Goal: Information Seeking & Learning: Learn about a topic

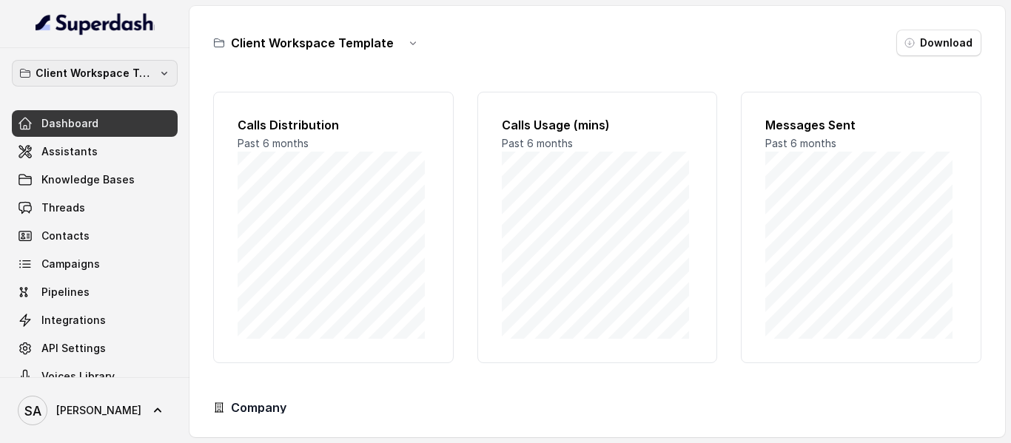
click at [107, 64] on button "Client Workspace Template" at bounding box center [95, 73] width 166 height 27
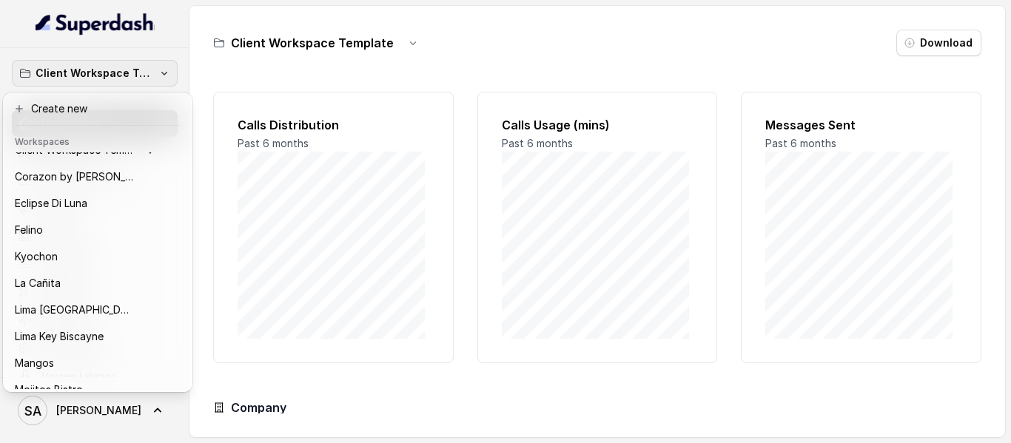
scroll to position [227, 0]
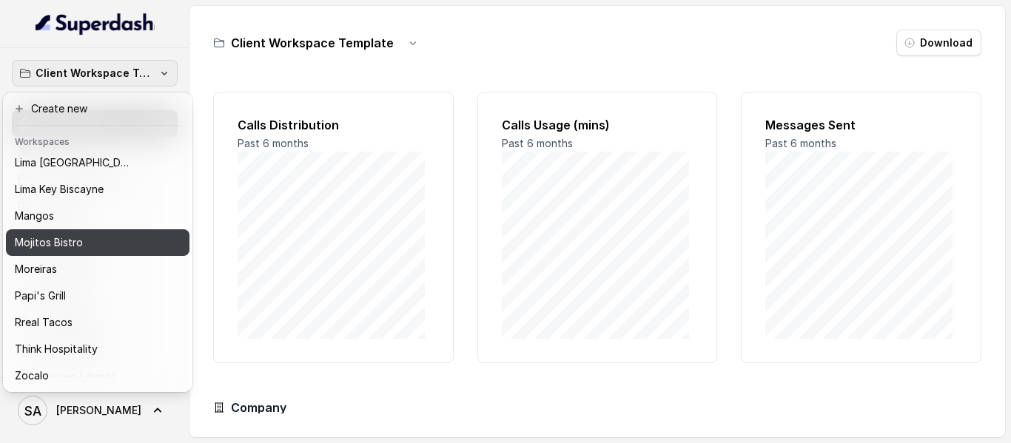
click at [57, 234] on p "Mojitos Bistro" at bounding box center [49, 243] width 68 height 18
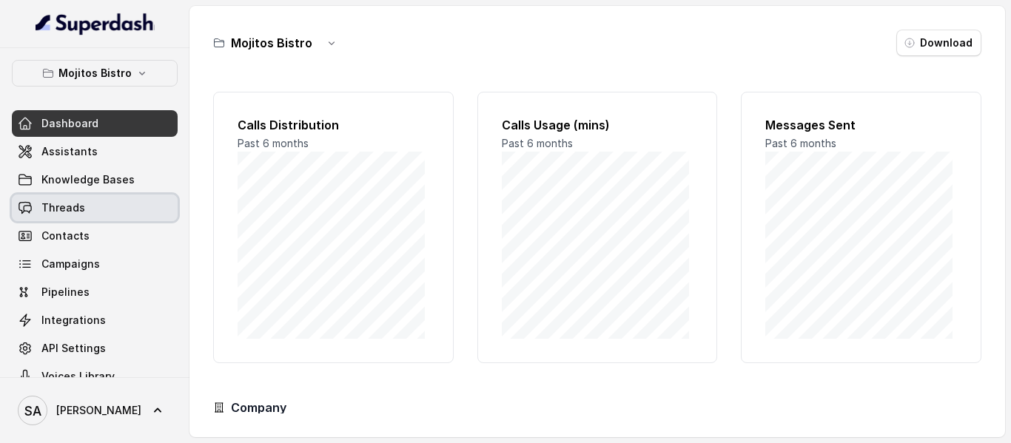
click at [87, 201] on link "Threads" at bounding box center [95, 208] width 166 height 27
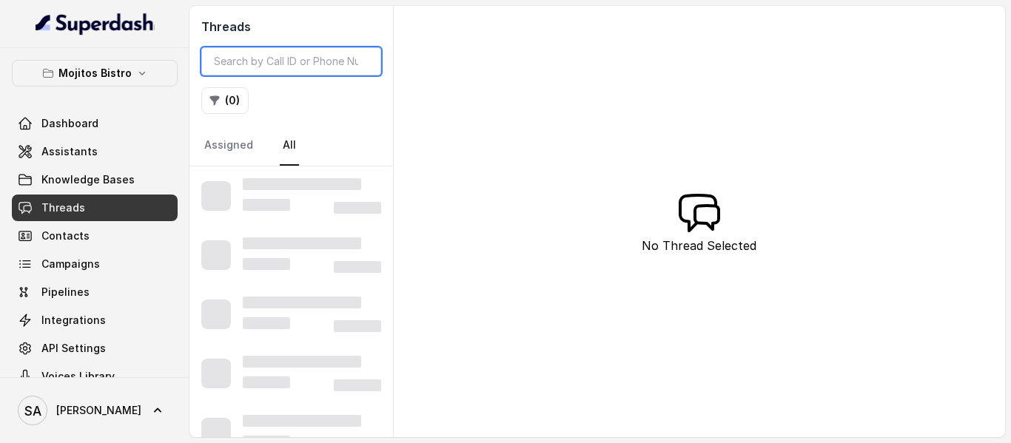
paste input "CAd9019d650264573ea6e8921da9d7e08d"
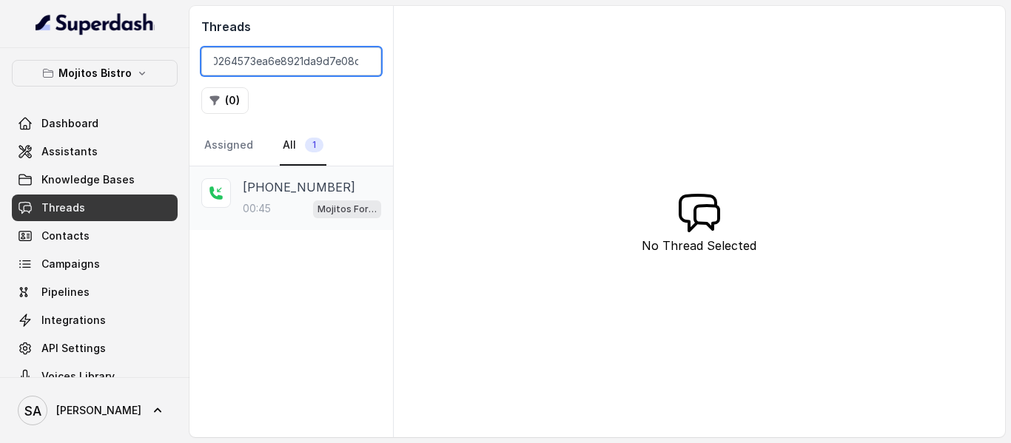
type input "CAd9019d650264573ea6e8921da9d7e08d"
click at [304, 183] on p "[PHONE_NUMBER]" at bounding box center [299, 187] width 113 height 18
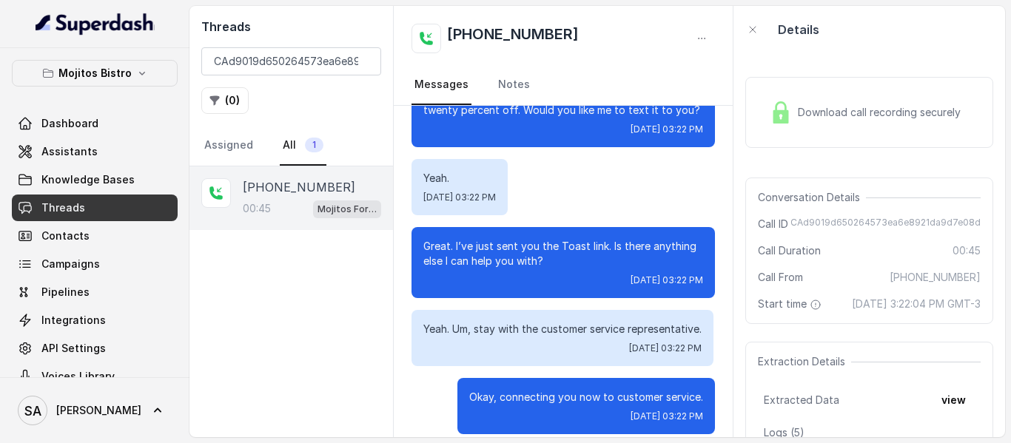
scroll to position [253, 0]
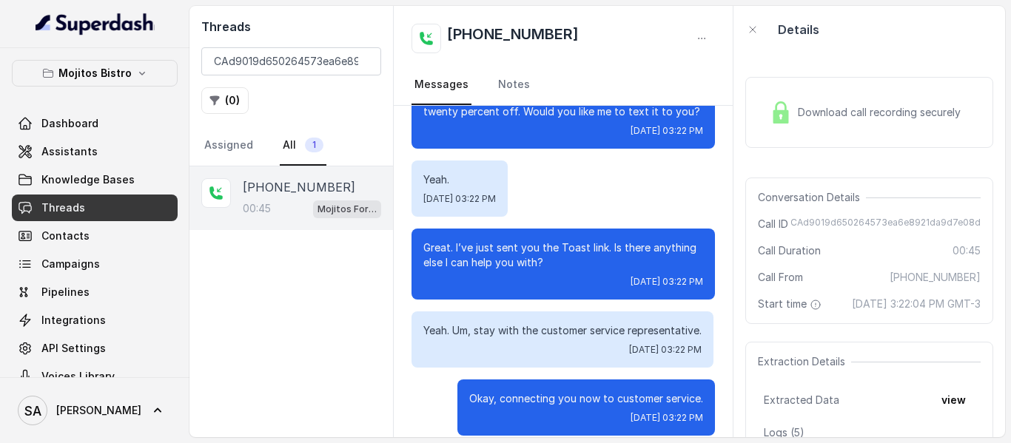
click at [828, 105] on span "Download call recording securely" at bounding box center [882, 112] width 169 height 15
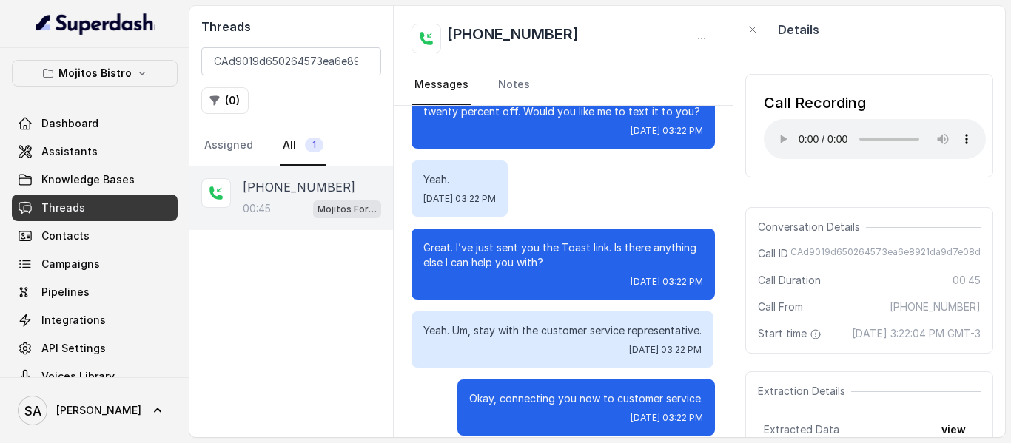
scroll to position [0, 0]
click at [871, 166] on div "Call Recording Your browser does not support the audio element." at bounding box center [869, 129] width 248 height 104
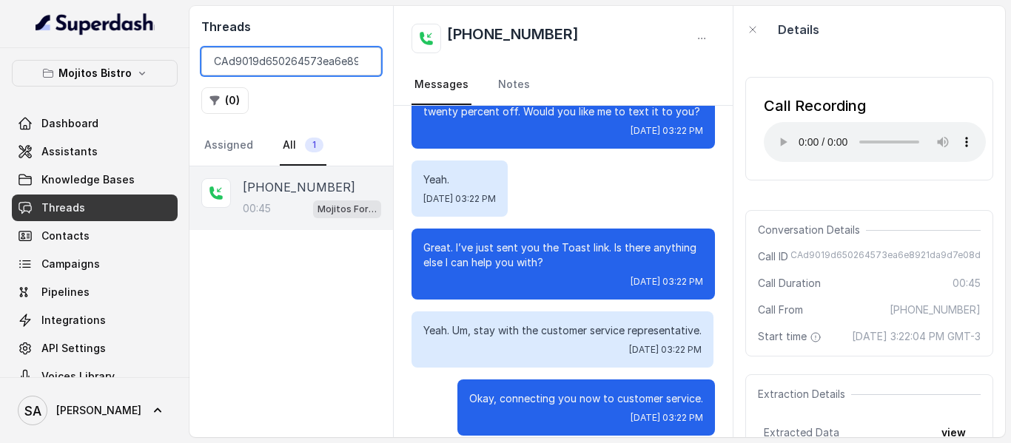
click at [361, 64] on input "CAd9019d650264573ea6e8921da9d7e08d" at bounding box center [291, 61] width 180 height 28
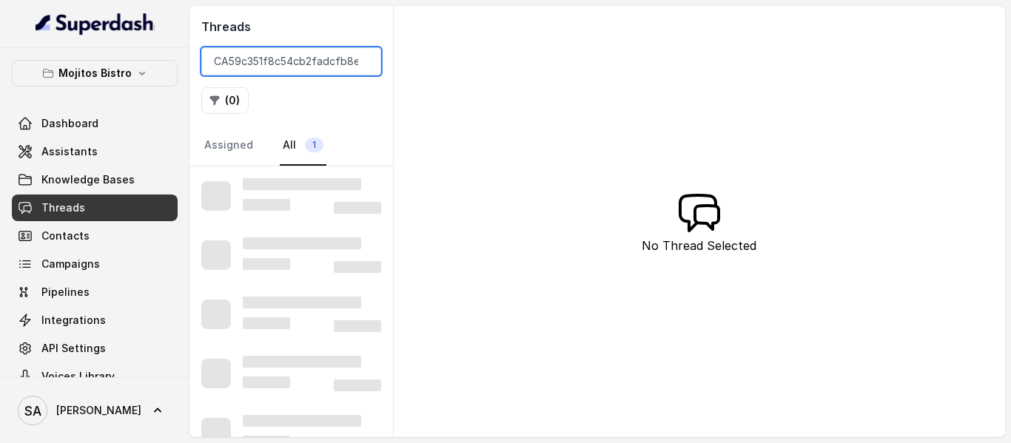
scroll to position [0, 58]
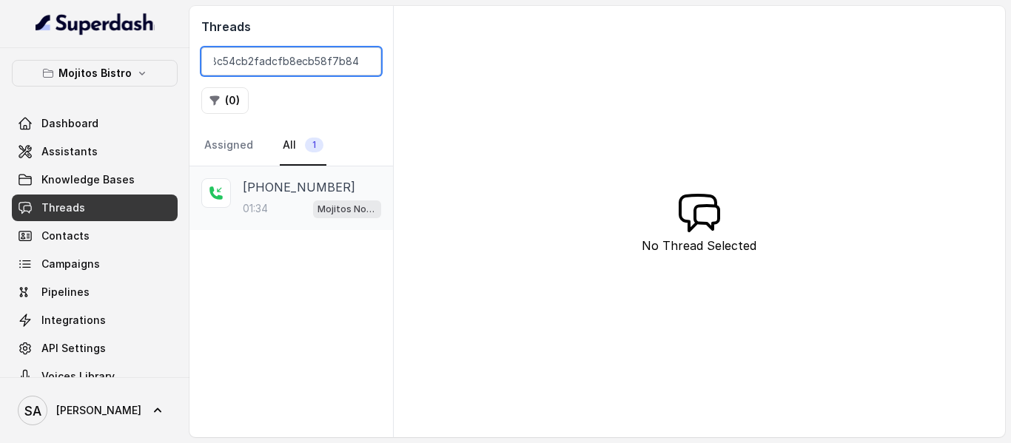
type input "CA59c351f8c54cb2fadcfb8ecb58f7b846"
click at [272, 181] on p "[PHONE_NUMBER]" at bounding box center [299, 187] width 113 height 18
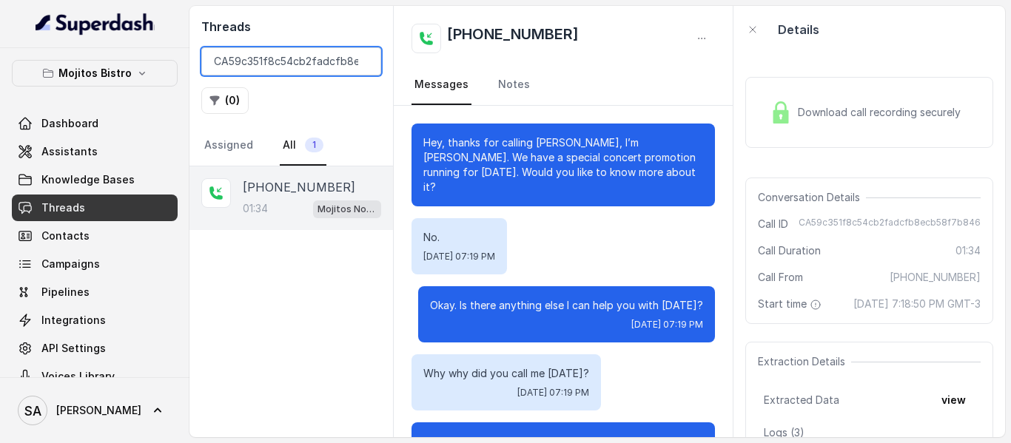
click at [363, 61] on input "CA59c351f8c54cb2fadcfb8ecb58f7b846" at bounding box center [291, 61] width 180 height 28
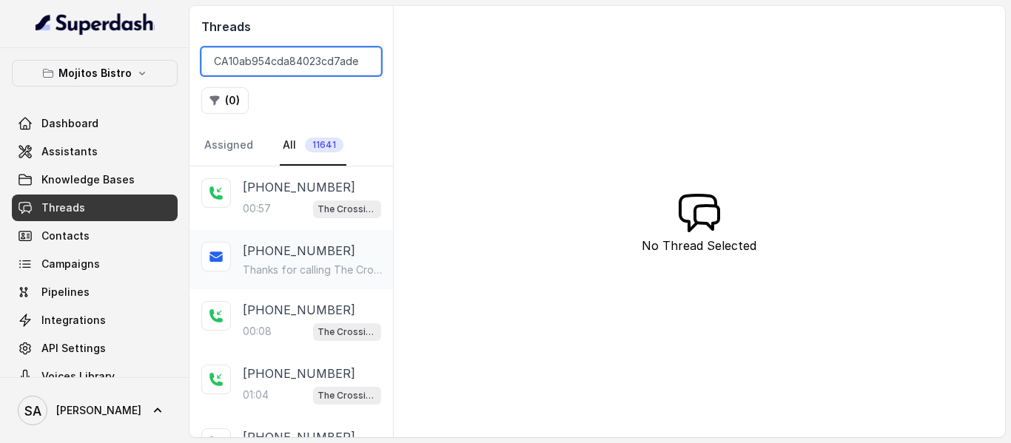
scroll to position [0, 62]
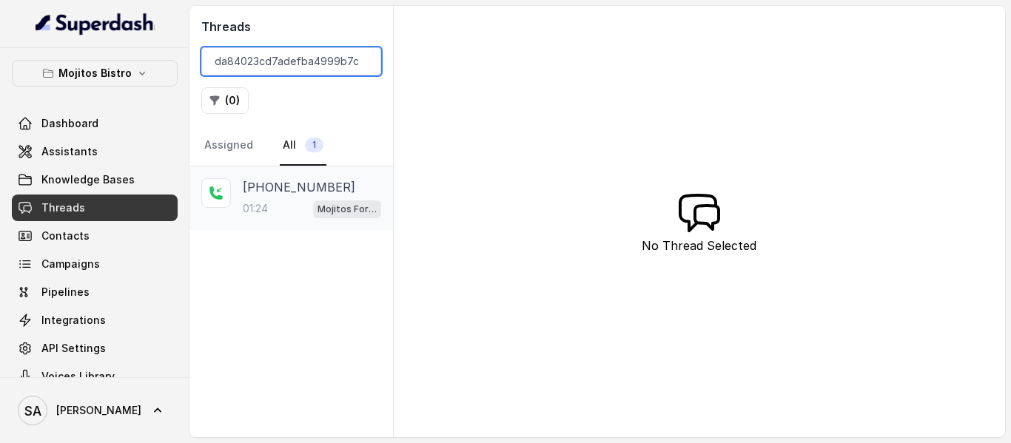
type input "CA10ab954cda84023cd7adefba4999b7cf"
click at [299, 180] on p "[PHONE_NUMBER]" at bounding box center [299, 187] width 113 height 18
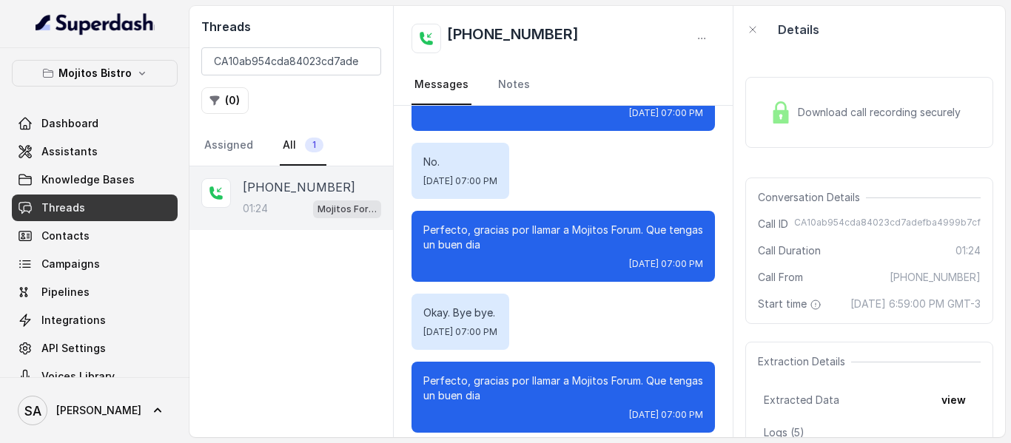
scroll to position [1010, 0]
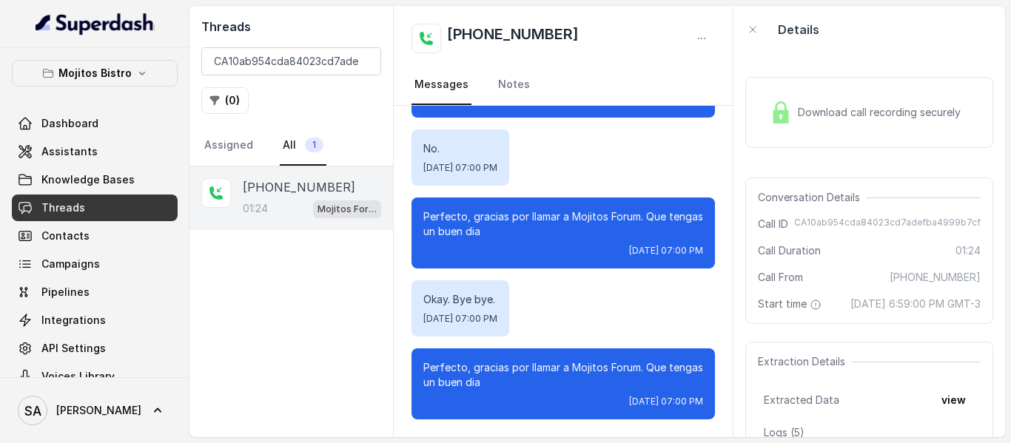
click at [799, 120] on span "Download call recording securely" at bounding box center [882, 112] width 169 height 15
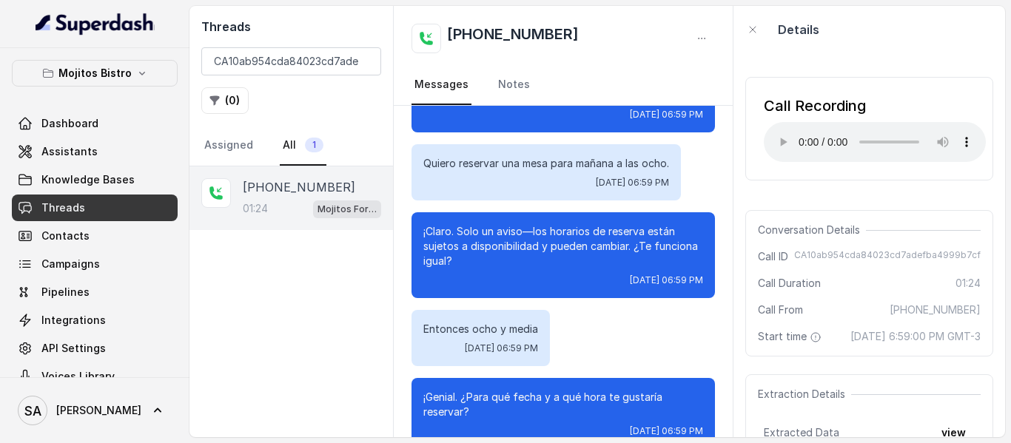
scroll to position [0, 0]
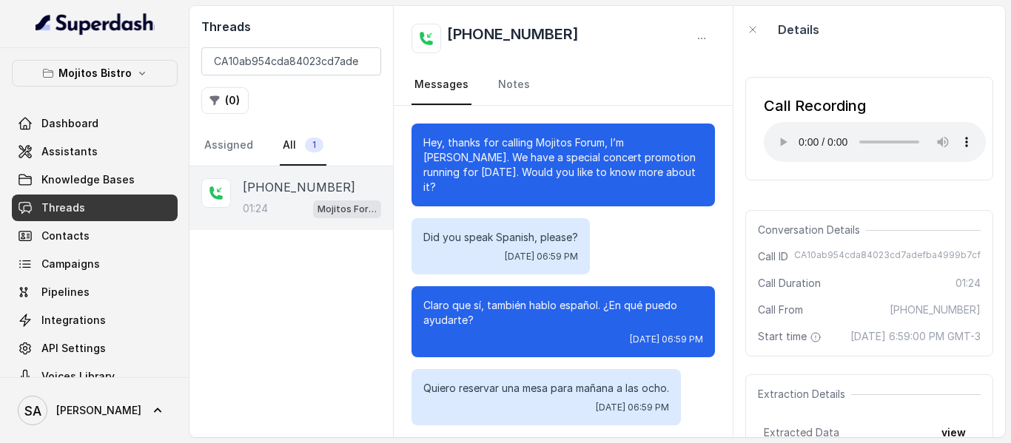
click at [926, 45] on div "Details" at bounding box center [870, 29] width 272 height 47
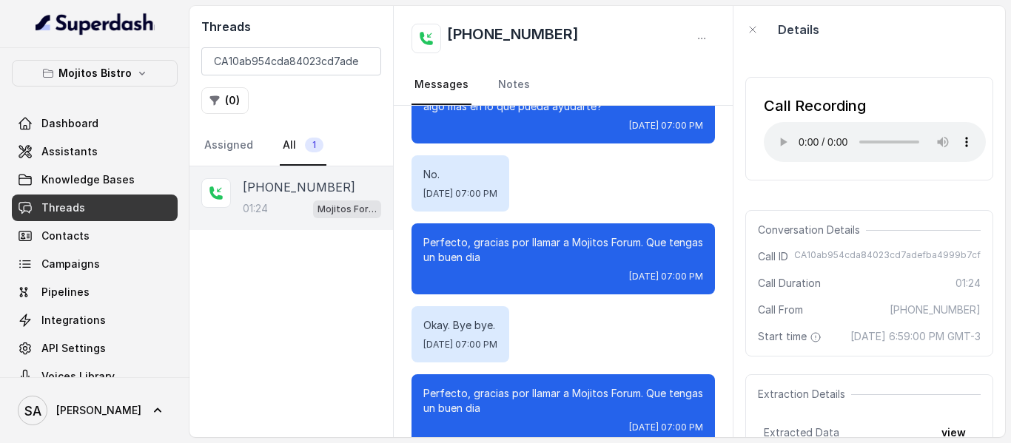
scroll to position [1010, 0]
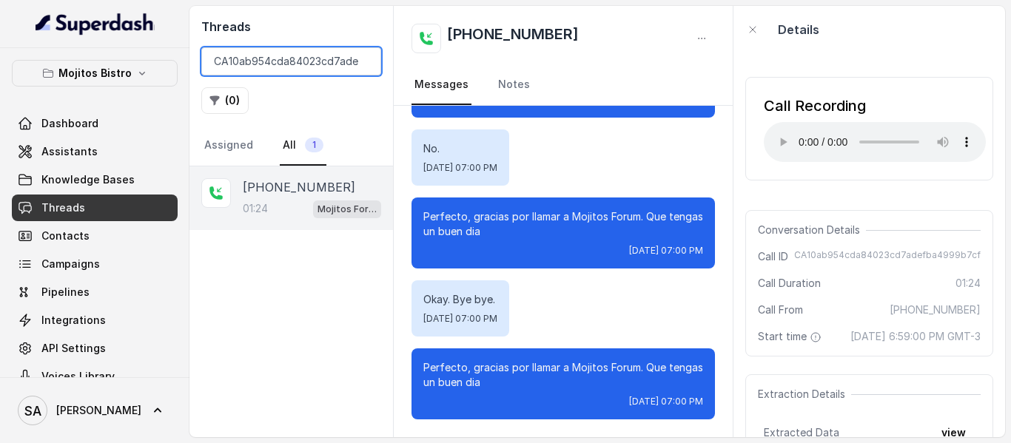
click at [362, 62] on input "CA10ab954cda84023cd7adefba4999b7cf" at bounding box center [291, 61] width 180 height 28
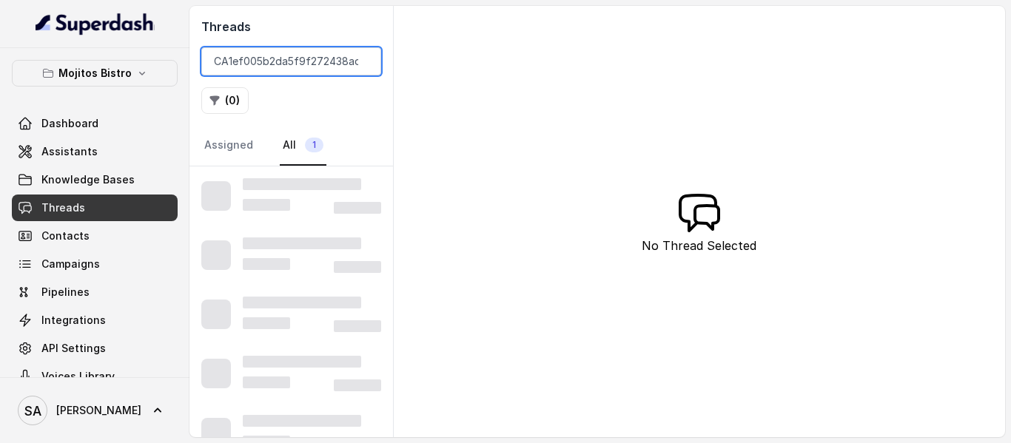
scroll to position [0, 59]
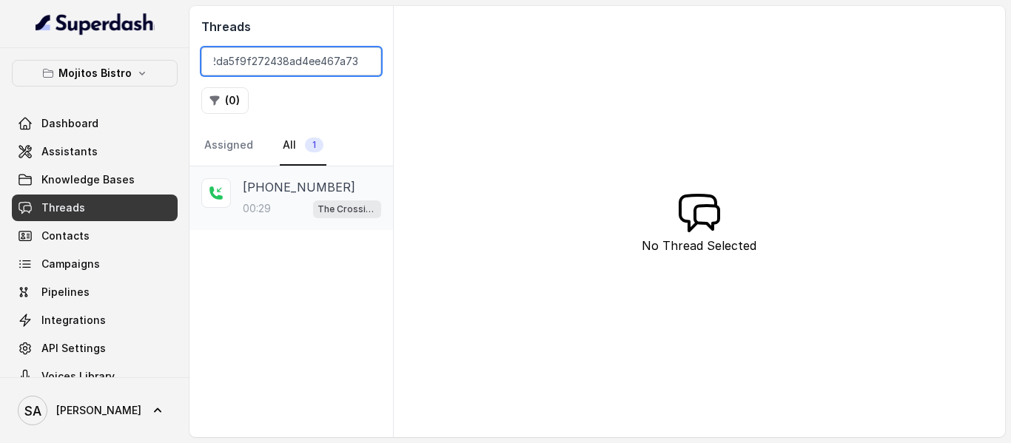
type input "CA1ef005b2da5f9f272438ad4ee467a73e"
click at [251, 221] on div "[PHONE_NUMBER]:29 The Crossing Steakhouse" at bounding box center [292, 199] width 204 height 64
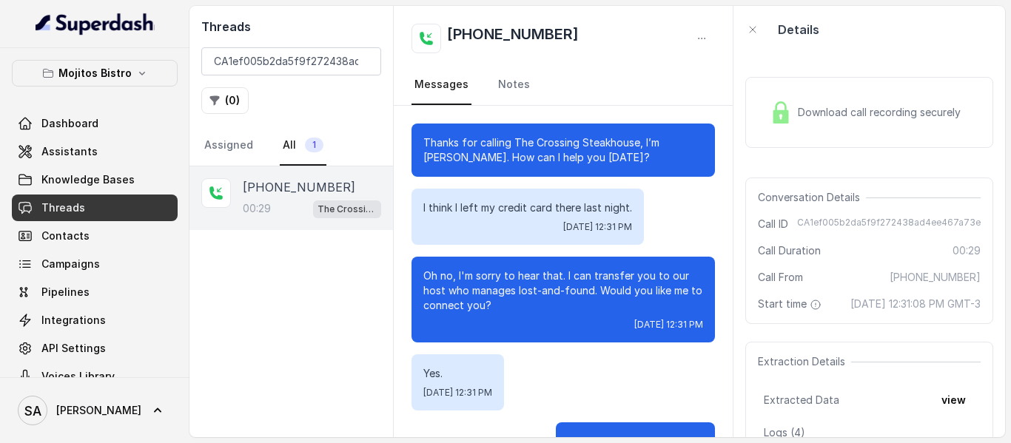
drag, startPoint x: 732, startPoint y: 174, endPoint x: 737, endPoint y: 114, distance: 60.2
click at [748, 108] on div "Threads CA1ef005b2da5f9f272438ad4ee467a73e ( 0 ) Assigned All 1 [PHONE_NUMBER]:…" at bounding box center [598, 222] width 816 height 432
click at [668, 234] on div "I think I left my credit card there last night. [DATE] 12:31 PM" at bounding box center [564, 217] width 304 height 56
click at [617, 215] on div "I think I left my credit card there last night. [DATE] 12:31 PM" at bounding box center [528, 217] width 232 height 56
click at [774, 141] on div "Download call recording securely" at bounding box center [869, 112] width 248 height 71
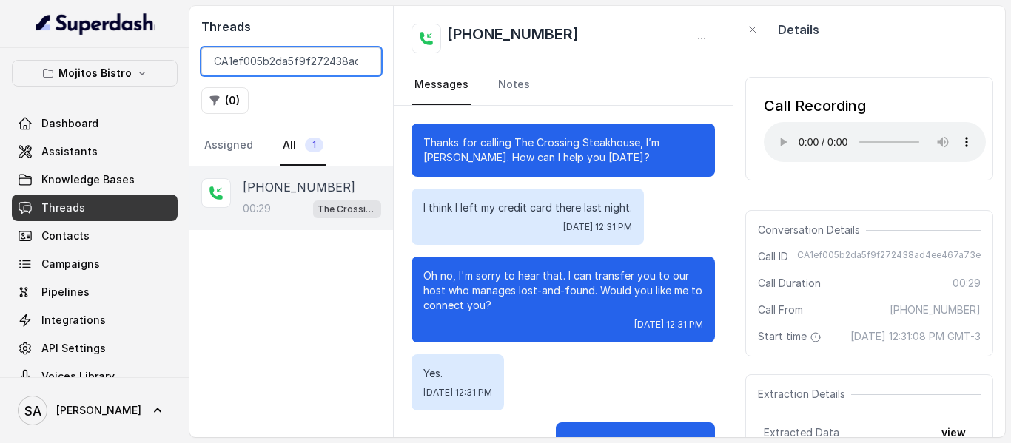
click at [362, 60] on input "CA1ef005b2da5f9f272438ad4ee467a73e" at bounding box center [291, 61] width 180 height 28
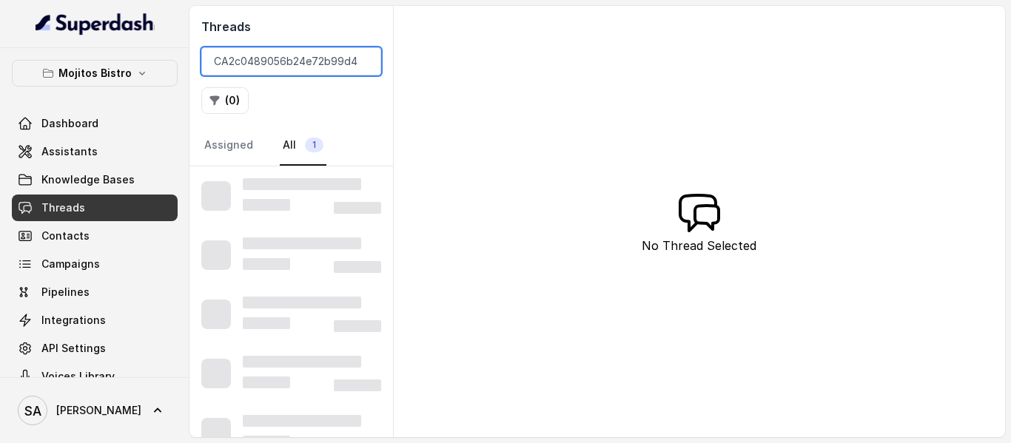
scroll to position [0, 67]
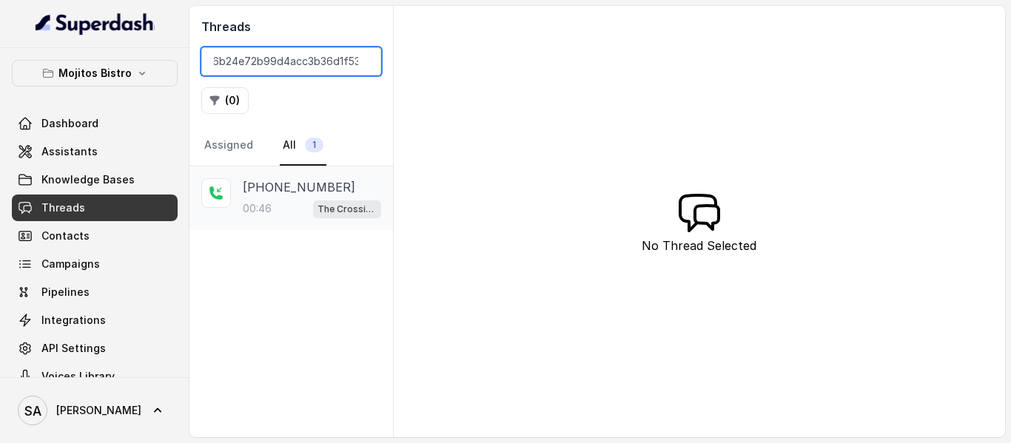
type input "CA2c0489056b24e72b99d4acc3b36d1f53"
click at [284, 187] on p "[PHONE_NUMBER]" at bounding box center [299, 187] width 113 height 18
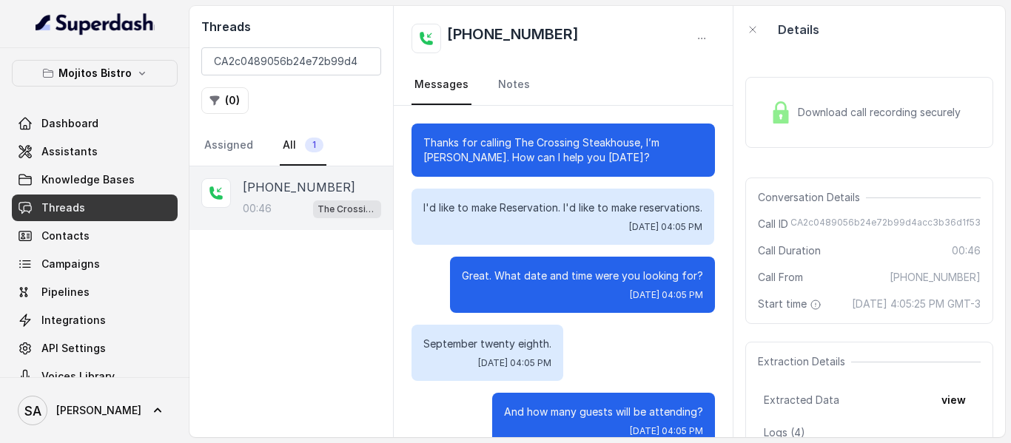
scroll to position [361, 0]
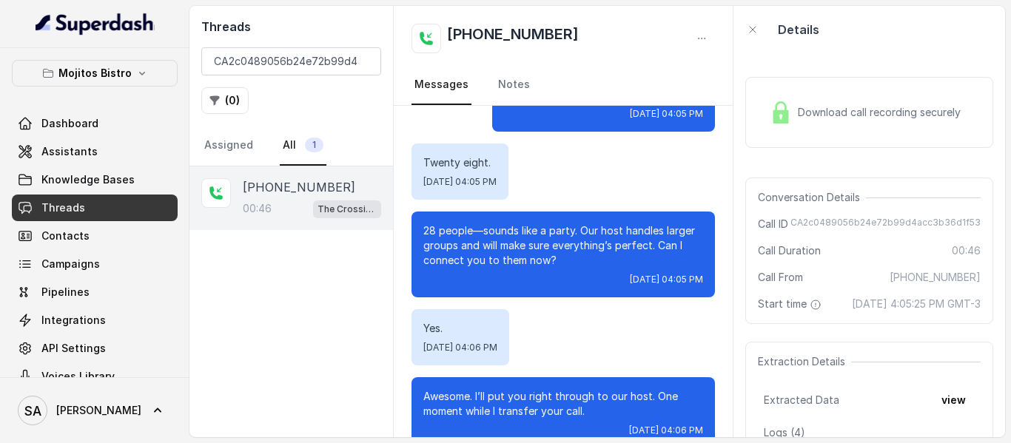
click at [718, 93] on div "[PHONE_NUMBER] Messages Notes" at bounding box center [563, 56] width 339 height 100
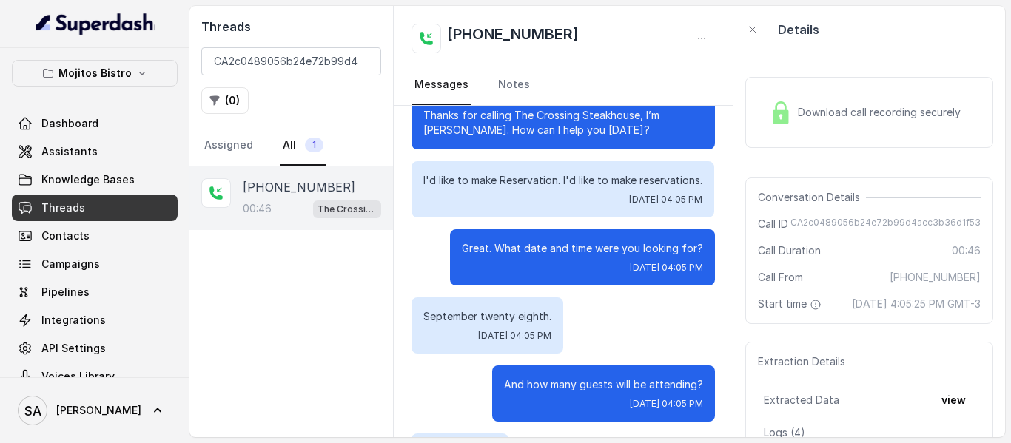
scroll to position [0, 0]
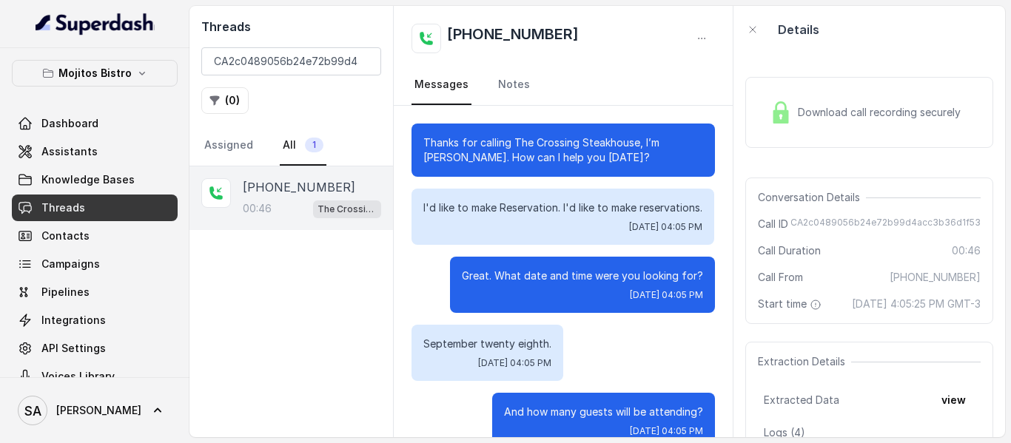
click at [777, 110] on img at bounding box center [781, 112] width 22 height 22
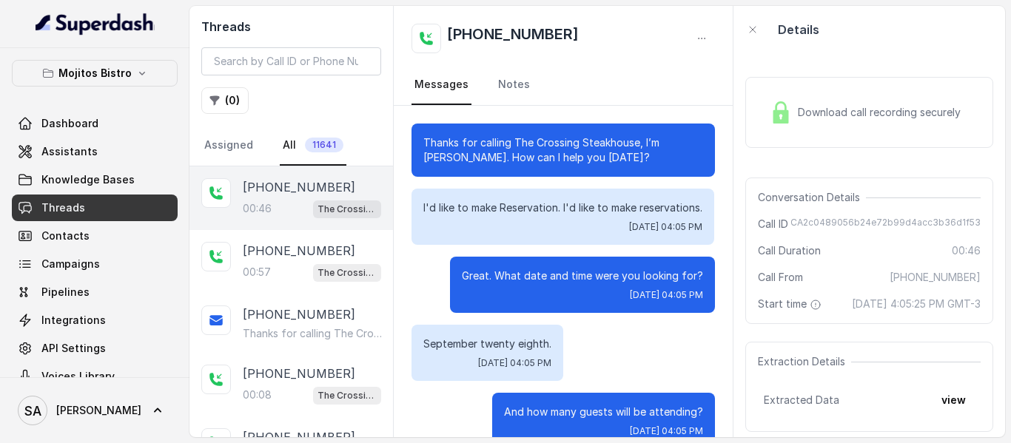
scroll to position [361, 0]
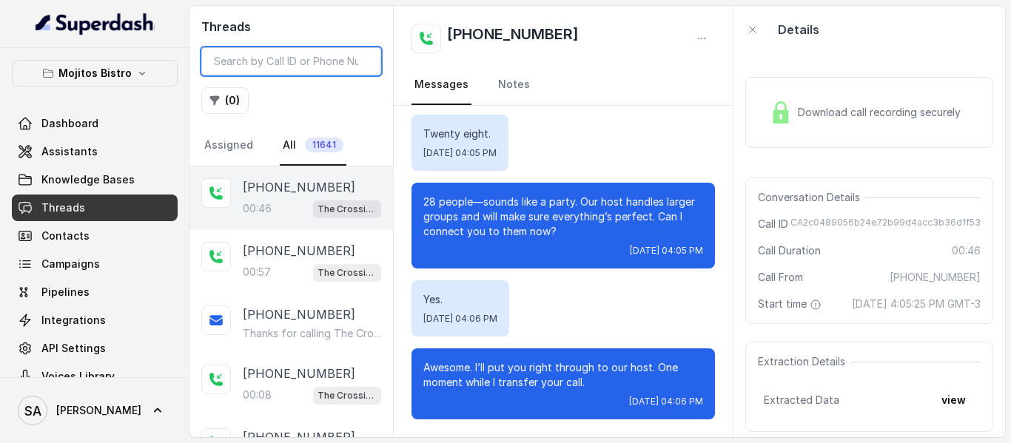
click at [297, 71] on input "search" at bounding box center [291, 61] width 180 height 28
paste input "CA3f39ab7114964f0febec999694839ac6"
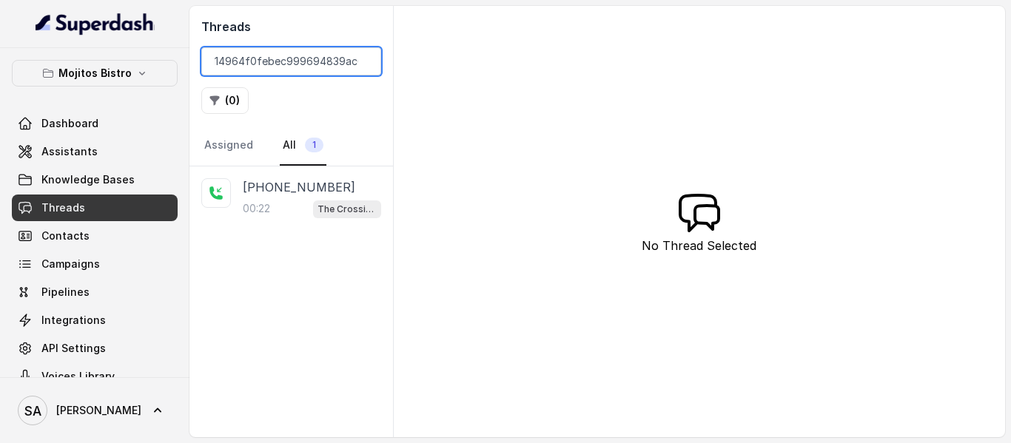
type input "CA3f39ab7114964f0febec999694839ac6"
click at [285, 204] on div "00:22 The Crossing Steakhouse" at bounding box center [312, 208] width 138 height 19
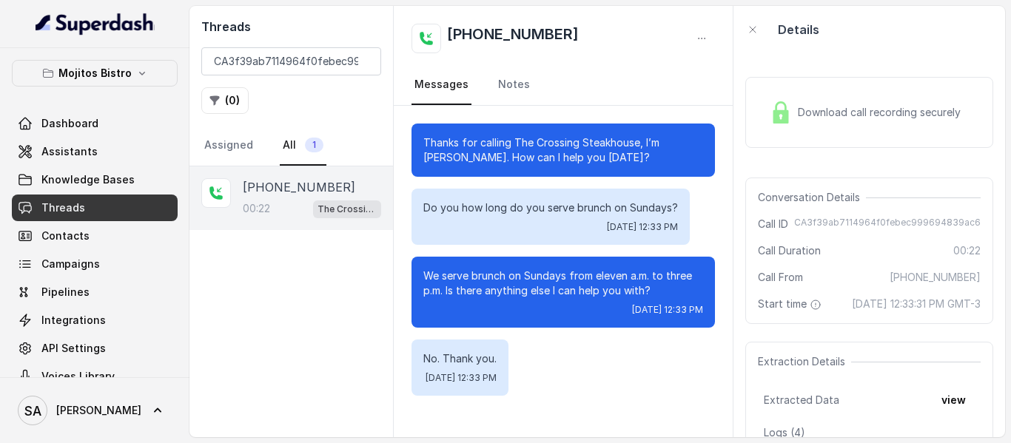
click at [770, 111] on img at bounding box center [781, 112] width 22 height 22
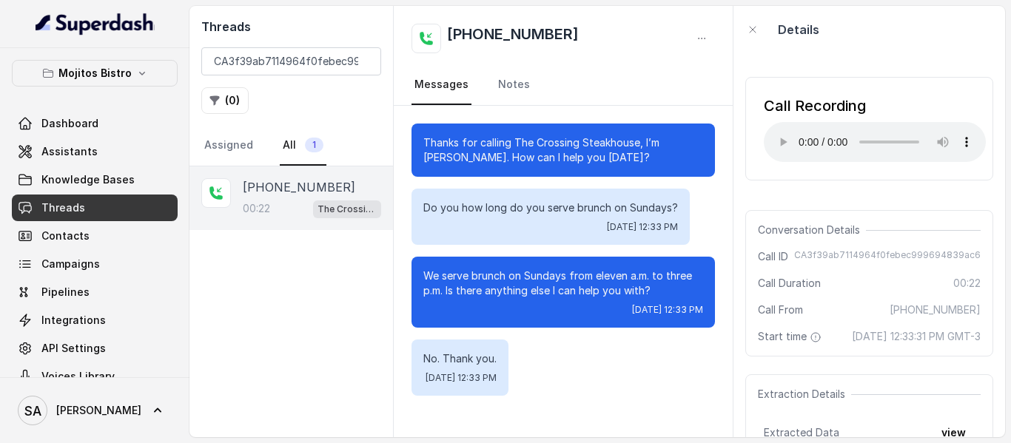
click at [591, 78] on nav "Messages Notes" at bounding box center [564, 85] width 304 height 40
